Goal: Transaction & Acquisition: Purchase product/service

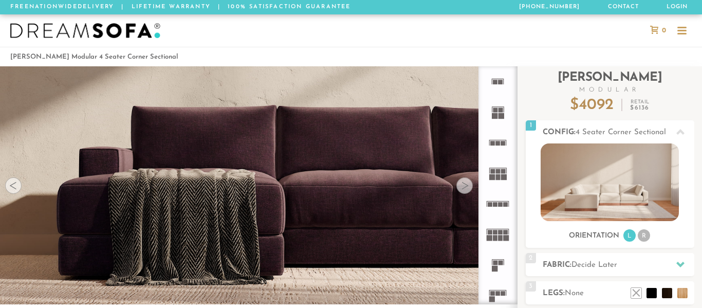
scroll to position [82, 0]
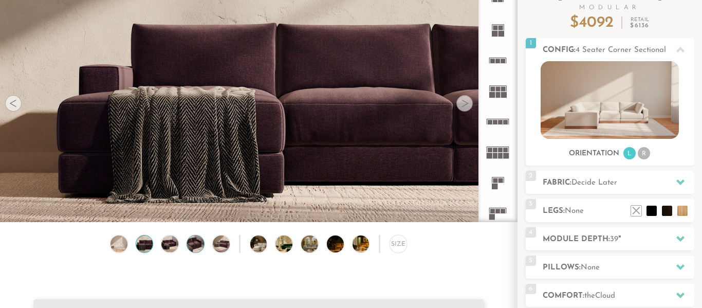
click at [190, 237] on img at bounding box center [195, 243] width 20 height 17
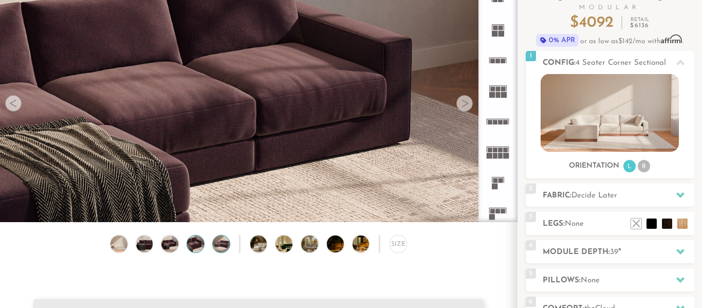
scroll to position [11172, 702]
click at [220, 245] on img at bounding box center [221, 243] width 20 height 17
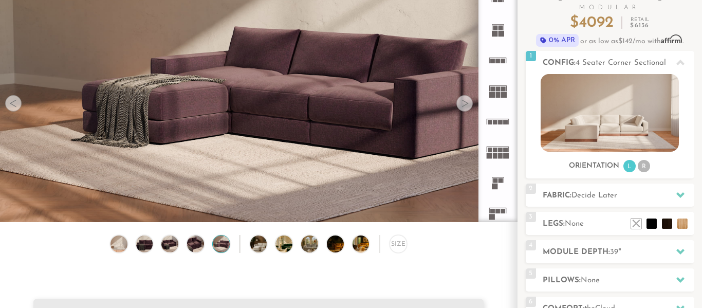
click at [267, 244] on div "Size" at bounding box center [258, 246] width 517 height 23
click at [286, 244] on img at bounding box center [290, 243] width 30 height 17
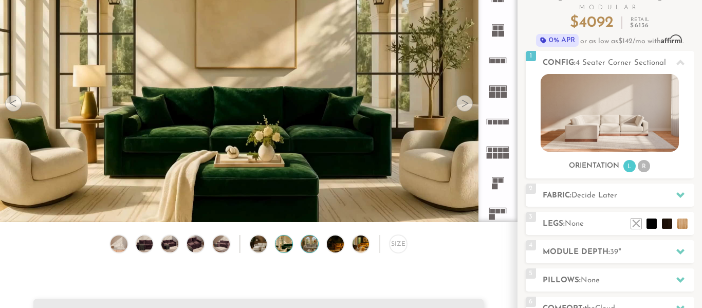
click at [315, 248] on img at bounding box center [316, 243] width 30 height 17
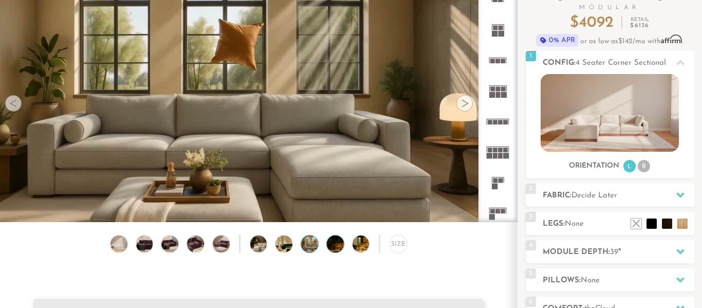
click at [334, 246] on img at bounding box center [342, 243] width 30 height 17
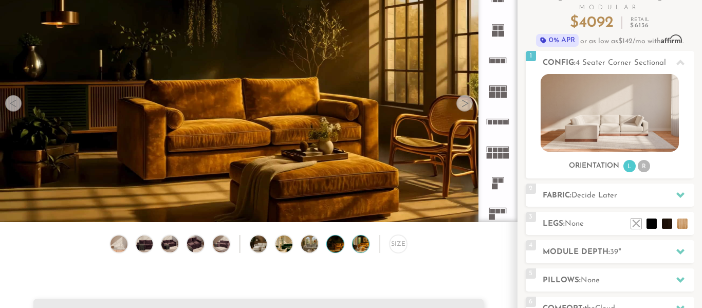
click at [363, 247] on img at bounding box center [367, 243] width 30 height 17
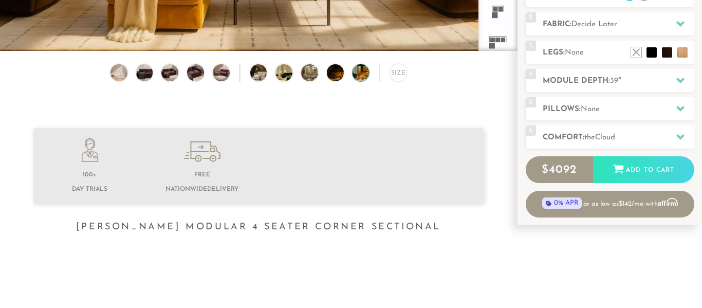
scroll to position [196, 0]
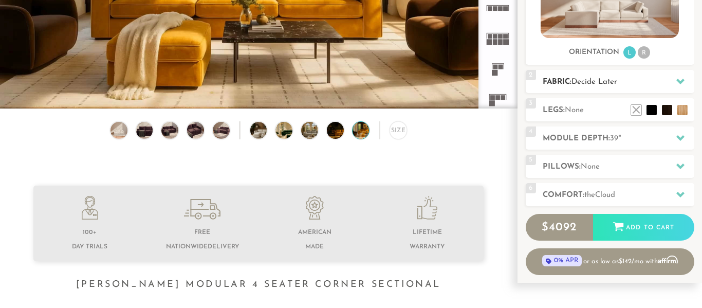
click at [682, 85] on div at bounding box center [680, 81] width 22 height 21
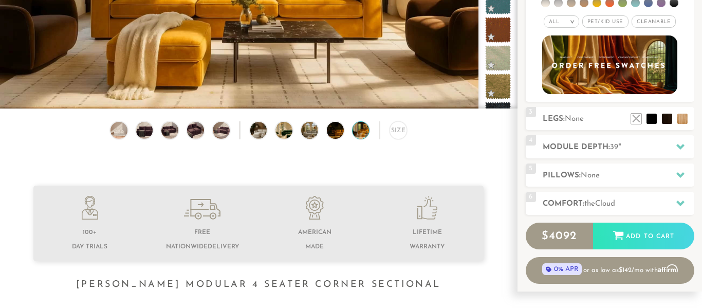
click at [649, 5] on li at bounding box center [648, 2] width 9 height 9
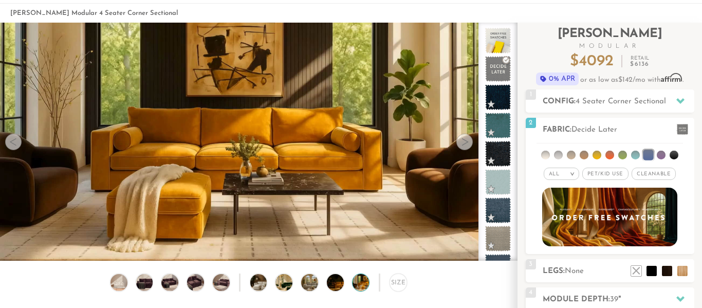
scroll to position [82, 0]
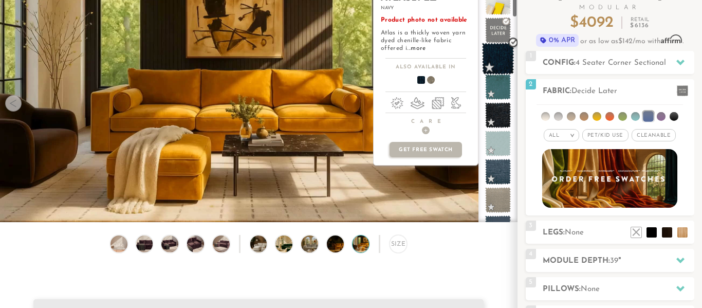
click at [498, 63] on span at bounding box center [498, 59] width 32 height 32
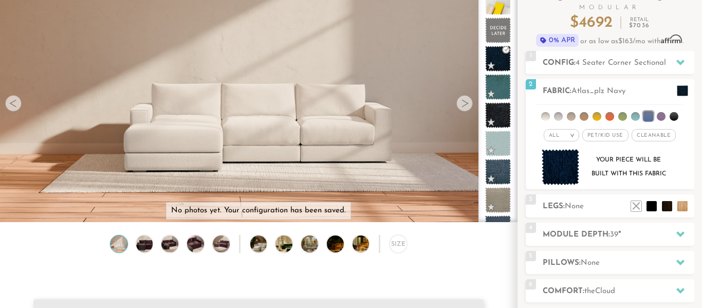
click at [111, 240] on img at bounding box center [119, 243] width 20 height 17
click at [144, 243] on img at bounding box center [144, 243] width 20 height 17
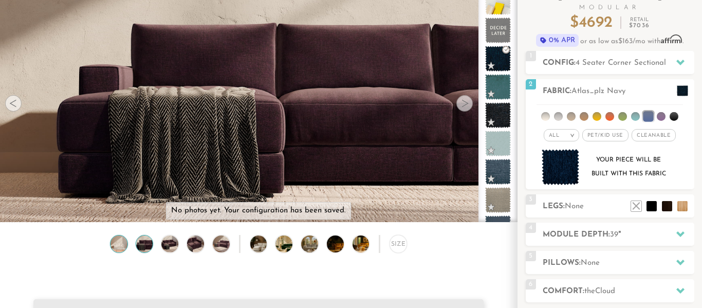
click at [121, 241] on img at bounding box center [119, 243] width 20 height 17
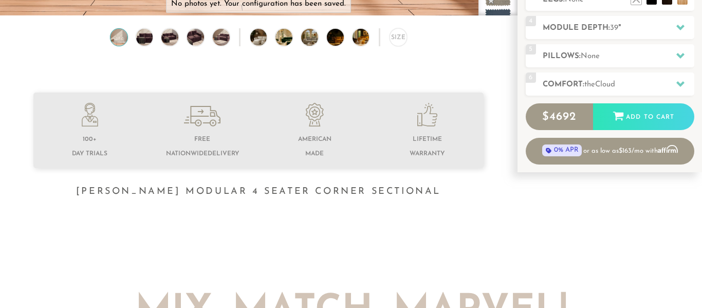
scroll to position [308, 0]
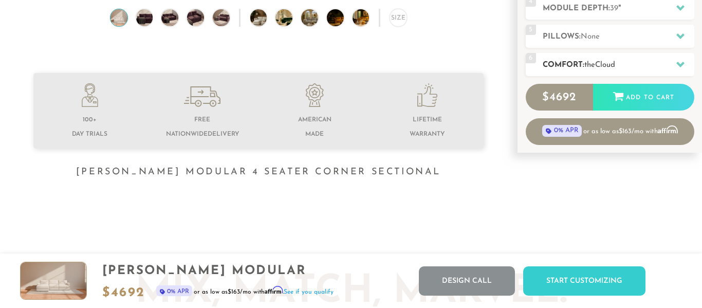
click at [684, 63] on div at bounding box center [680, 64] width 22 height 21
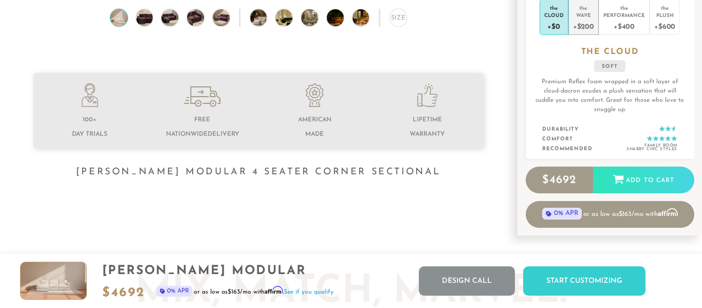
click at [592, 29] on div "+$200" at bounding box center [583, 25] width 21 height 15
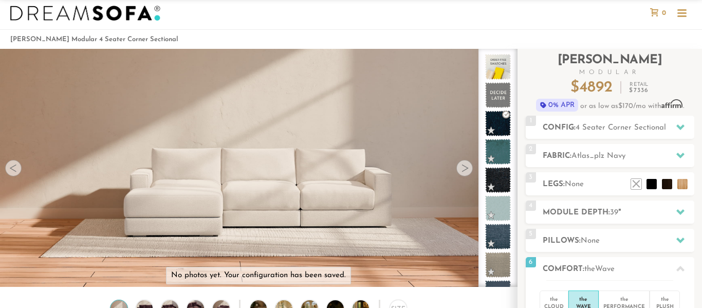
scroll to position [0, 0]
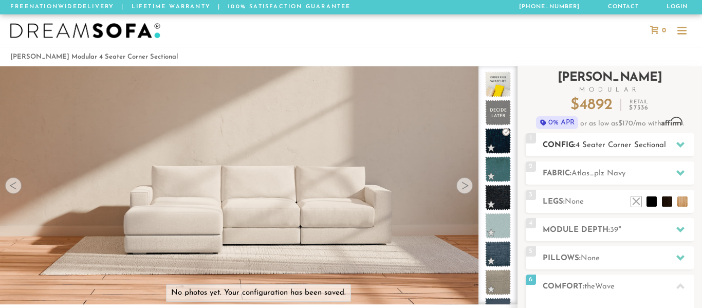
click at [680, 148] on div at bounding box center [680, 144] width 22 height 21
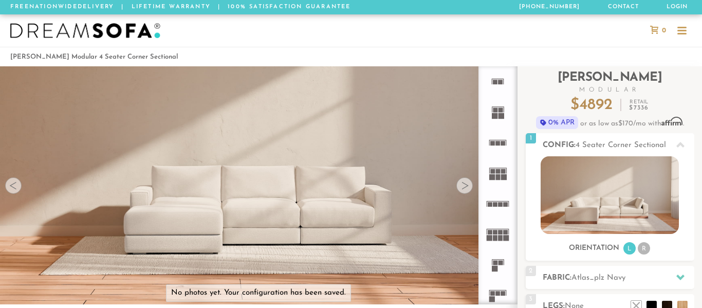
click at [692, 53] on div "[PERSON_NAME] Modular 4 Seater Corner Sectional" at bounding box center [351, 57] width 702 height 14
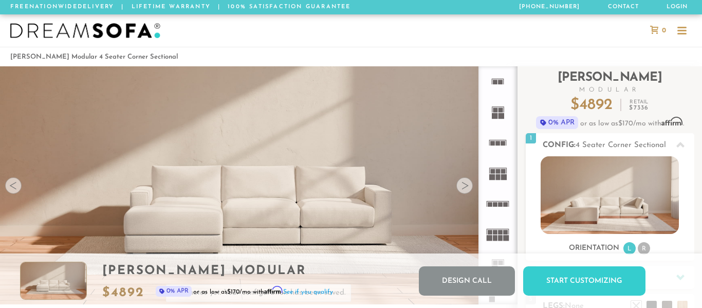
scroll to position [11247, 702]
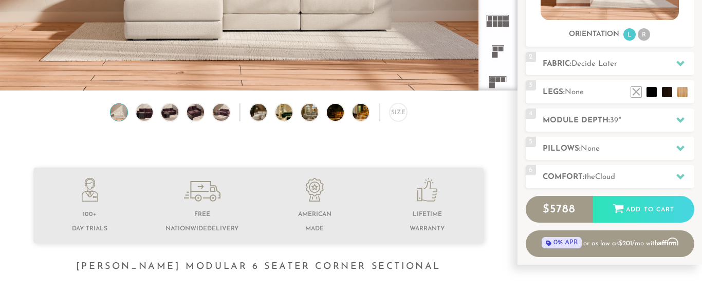
scroll to position [214, 0]
click at [692, 178] on h2 "Comfort: the Cloud" at bounding box center [619, 177] width 152 height 12
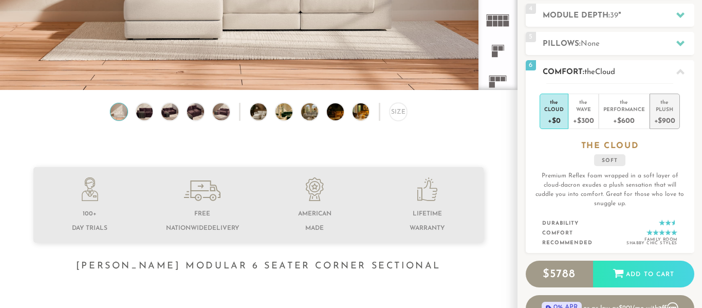
click at [661, 118] on div "+$900" at bounding box center [664, 120] width 21 height 15
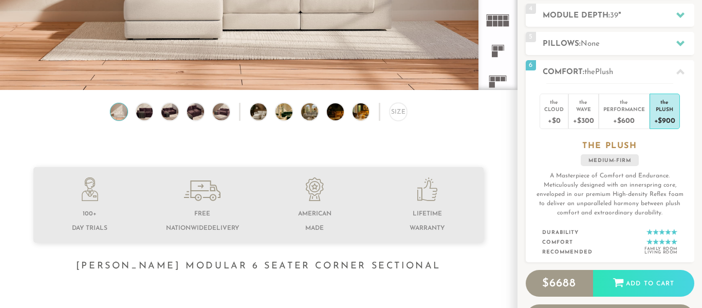
click at [480, 276] on div at bounding box center [258, 228] width 517 height 123
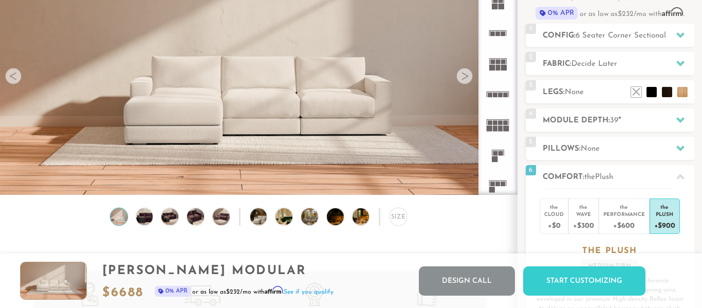
scroll to position [0, 0]
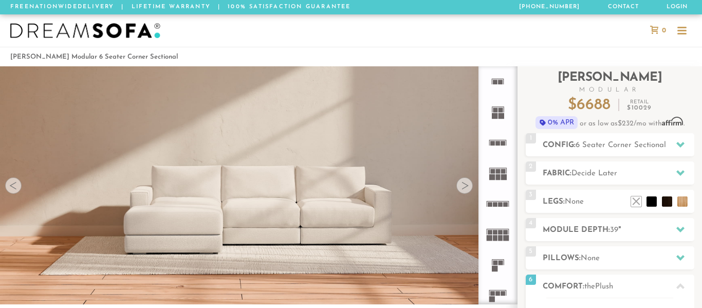
click at [416, 44] on div at bounding box center [351, 30] width 702 height 32
